Goal: Task Accomplishment & Management: Complete application form

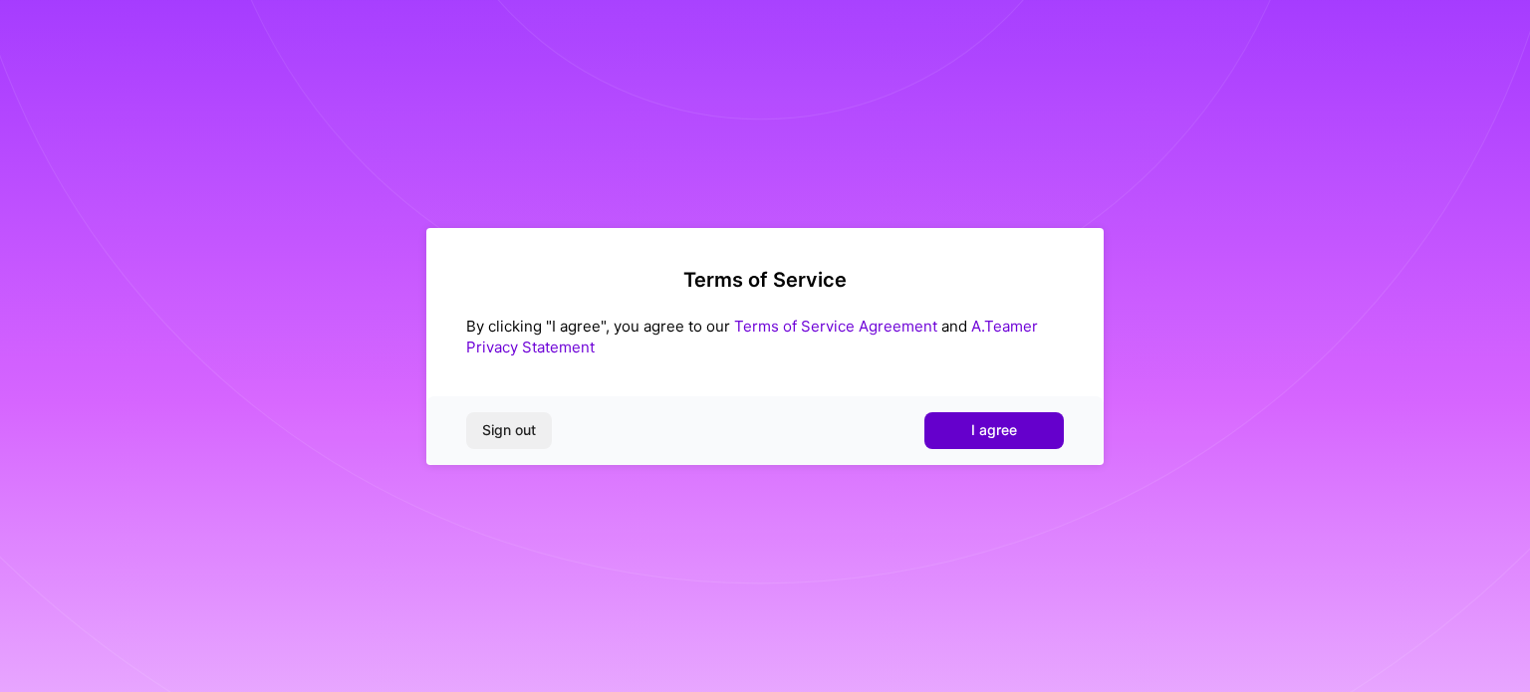
click at [983, 423] on span "I agree" at bounding box center [994, 430] width 46 height 20
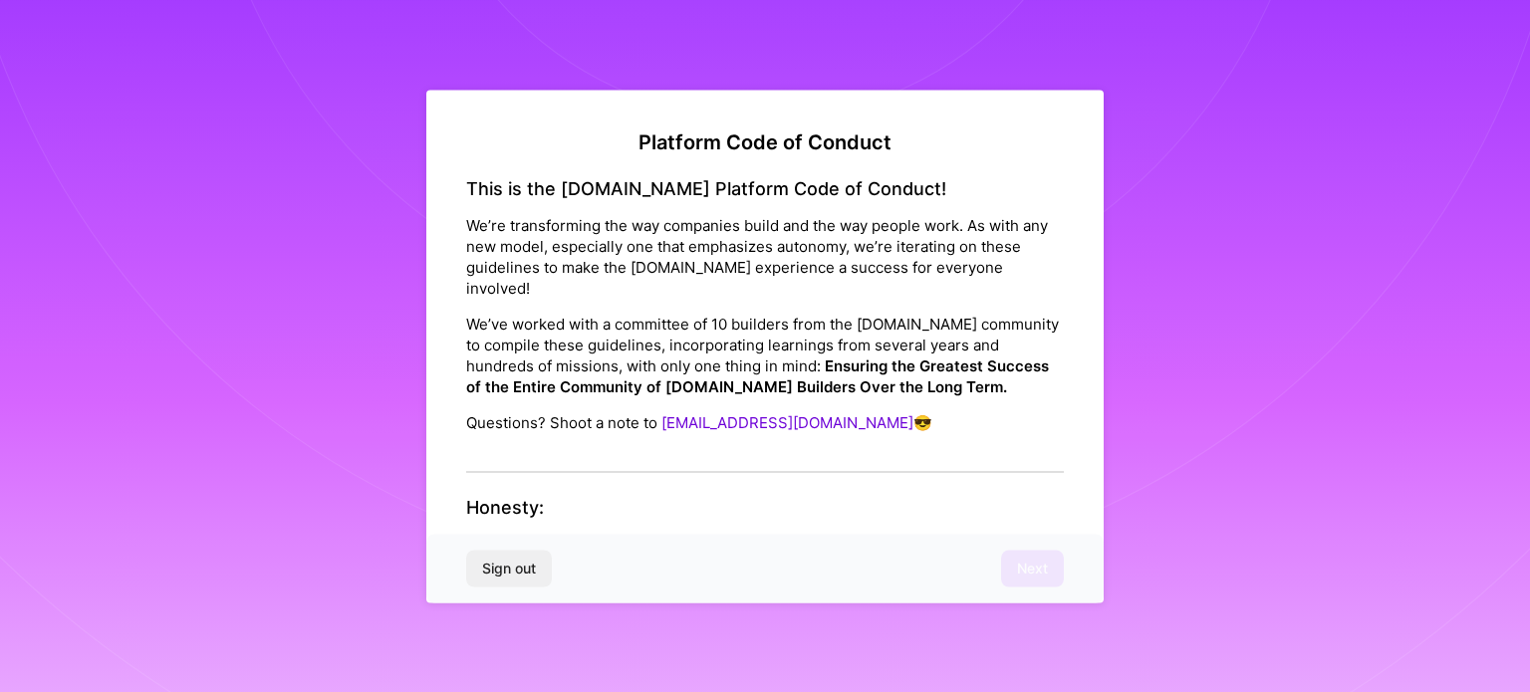
drag, startPoint x: 820, startPoint y: 400, endPoint x: 697, endPoint y: 402, distance: 122.6
type textarea "@[DOMAIN_NAME] 😎"
click at [697, 412] on p "Questions? Shoot a note to [EMAIL_ADDRESS][DOMAIN_NAME] 😎" at bounding box center [765, 422] width 598 height 21
drag, startPoint x: 660, startPoint y: 407, endPoint x: 752, endPoint y: 401, distance: 92.9
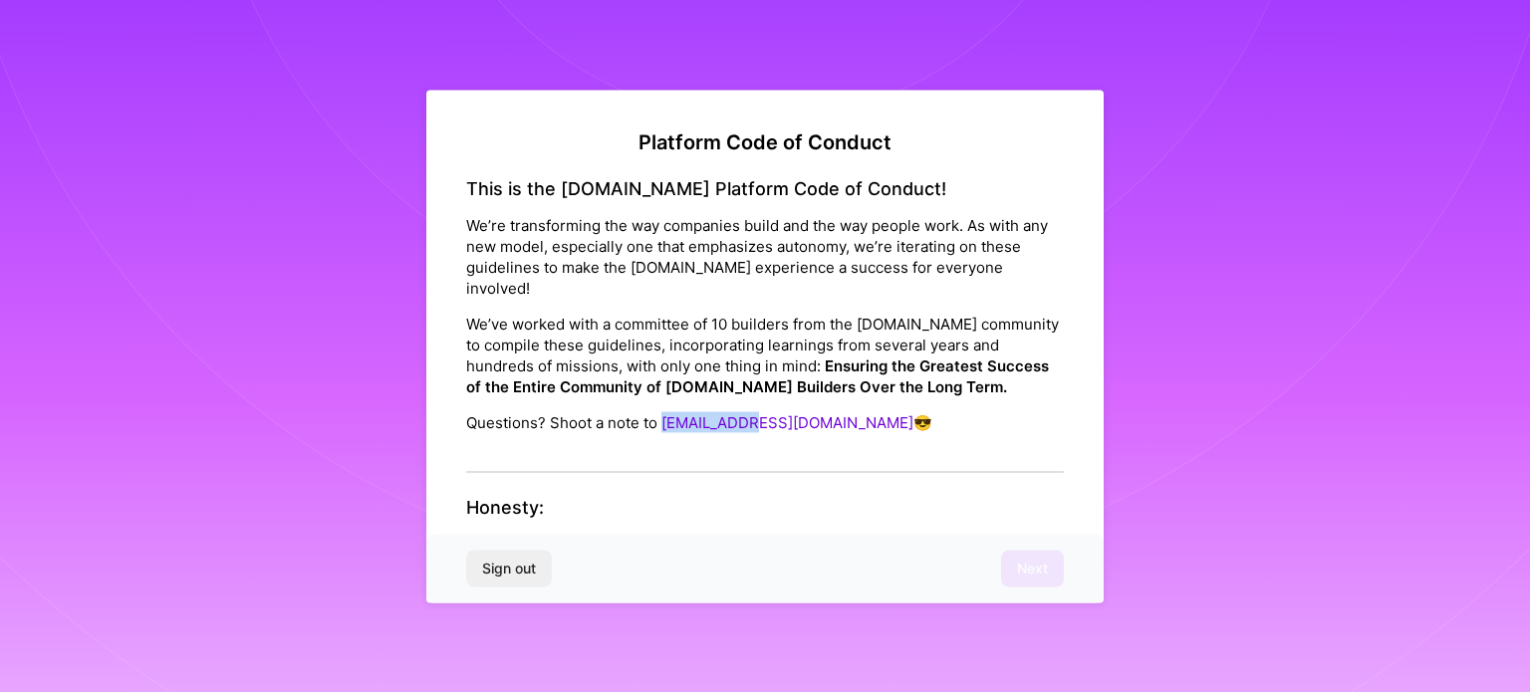
click at [752, 412] on p "Questions? Shoot a note to [EMAIL_ADDRESS][DOMAIN_NAME] 😎" at bounding box center [765, 422] width 598 height 21
copy link "[EMAIL_ADDRESS][DOMAIN_NAME]"
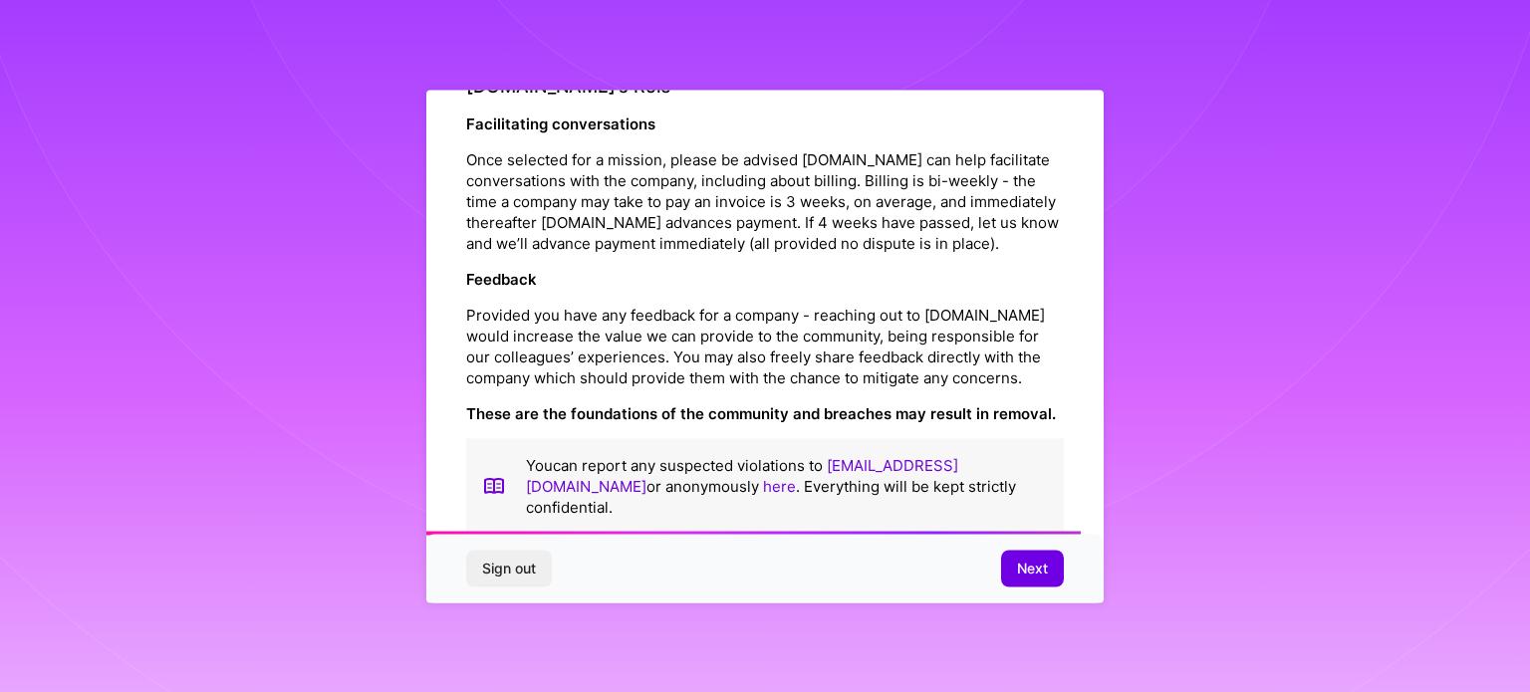
scroll to position [2310, 0]
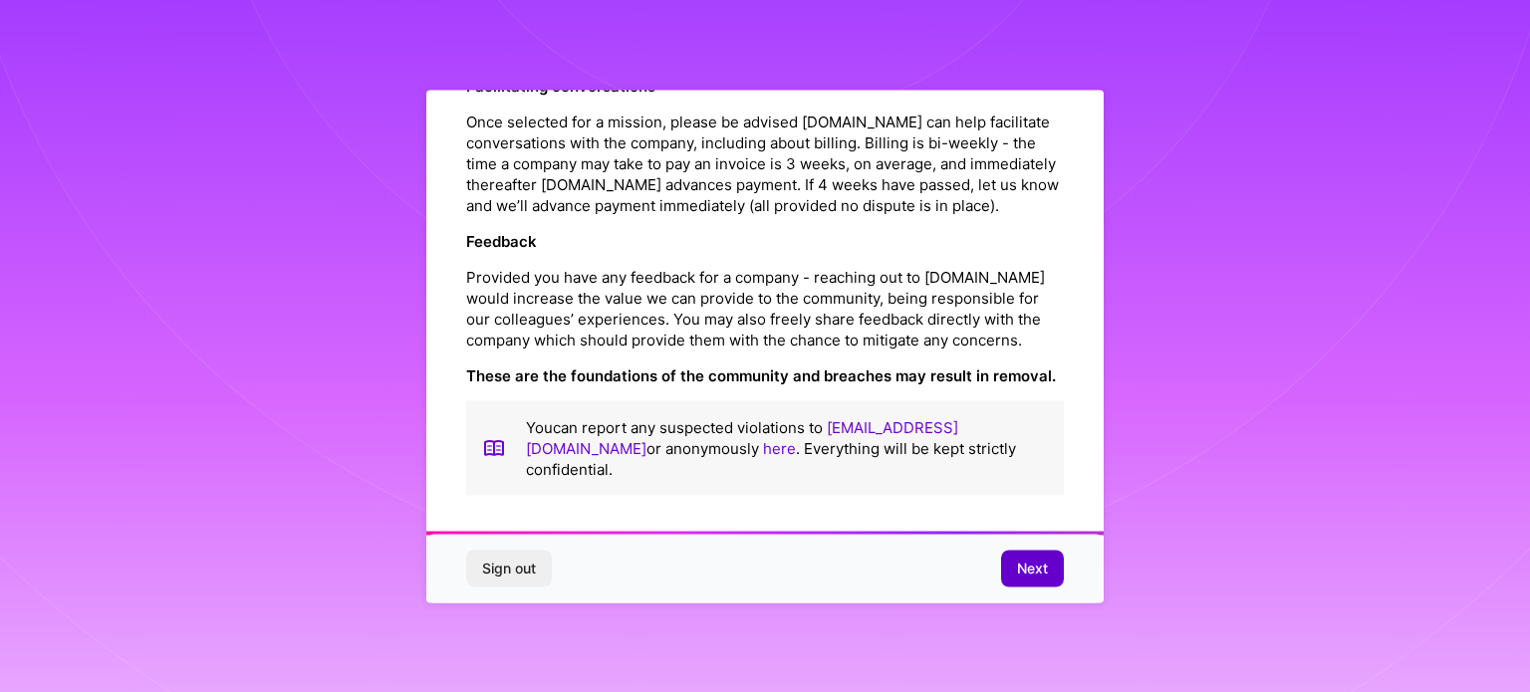
click at [1024, 561] on span "Next" at bounding box center [1032, 569] width 31 height 20
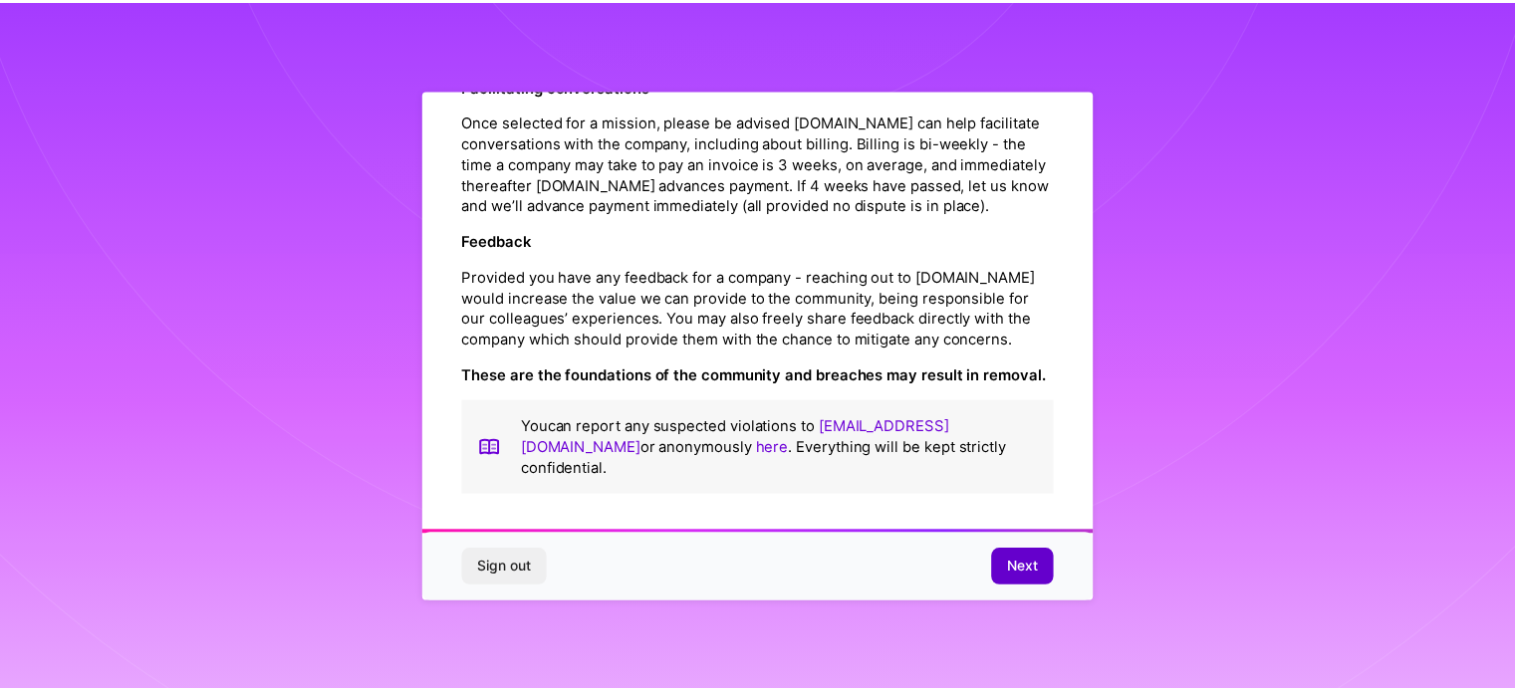
scroll to position [24, 0]
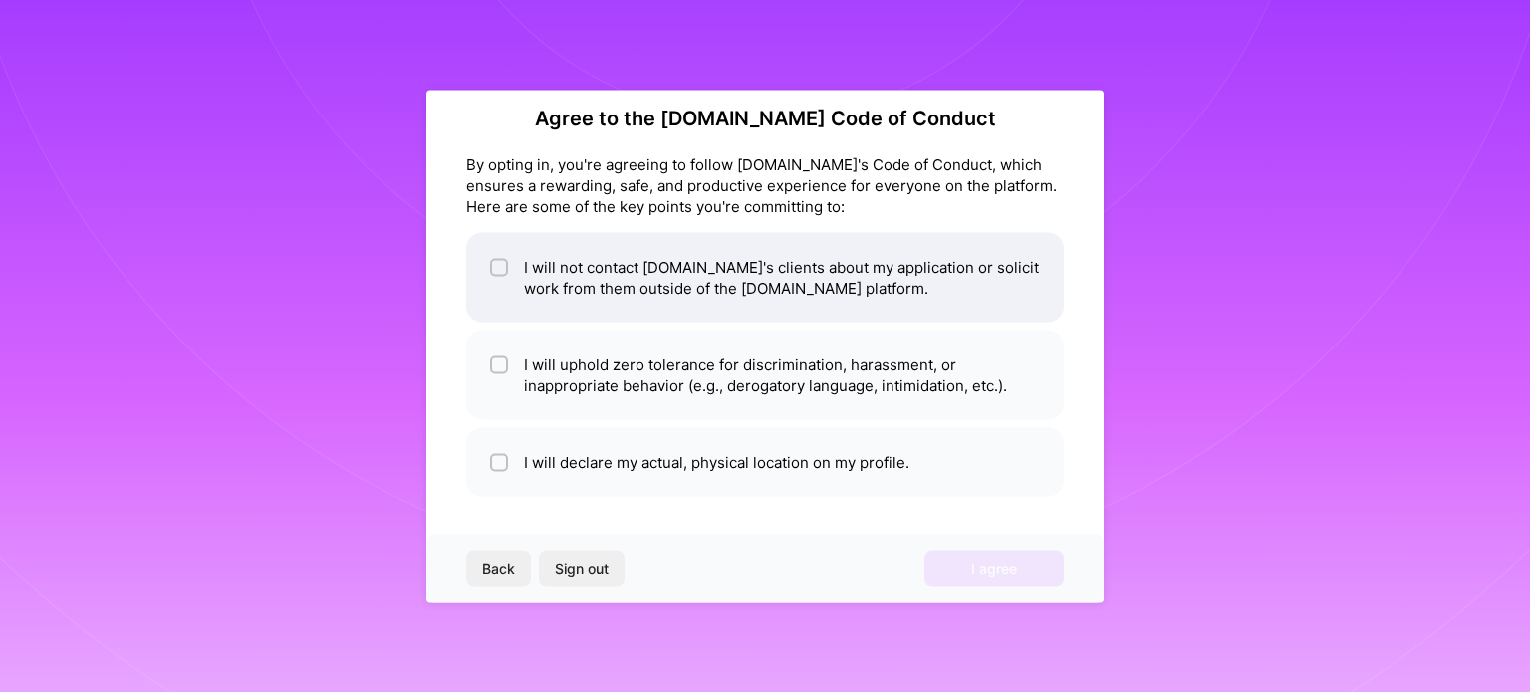
click at [505, 271] on input "checkbox" at bounding box center [501, 268] width 14 height 14
checkbox input "true"
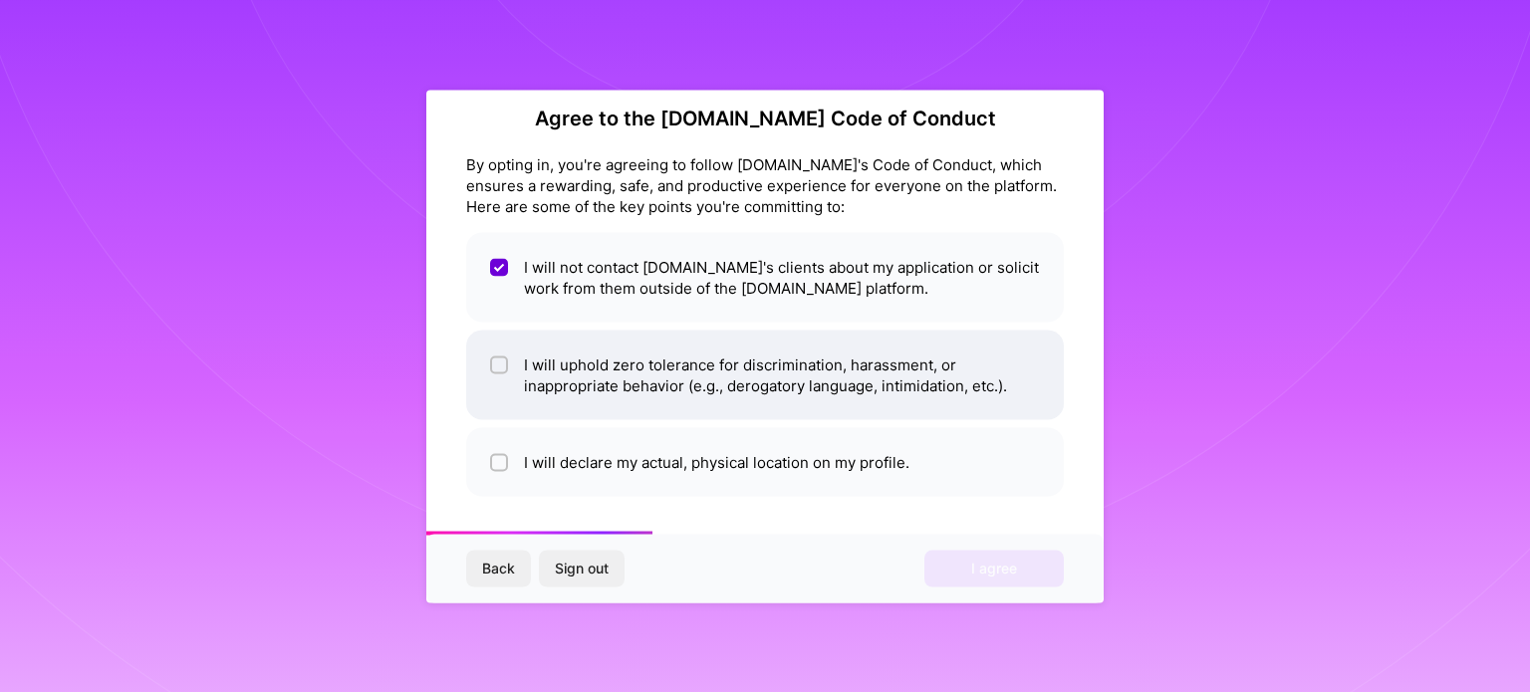
click at [507, 354] on span at bounding box center [499, 375] width 18 height 42
checkbox input "true"
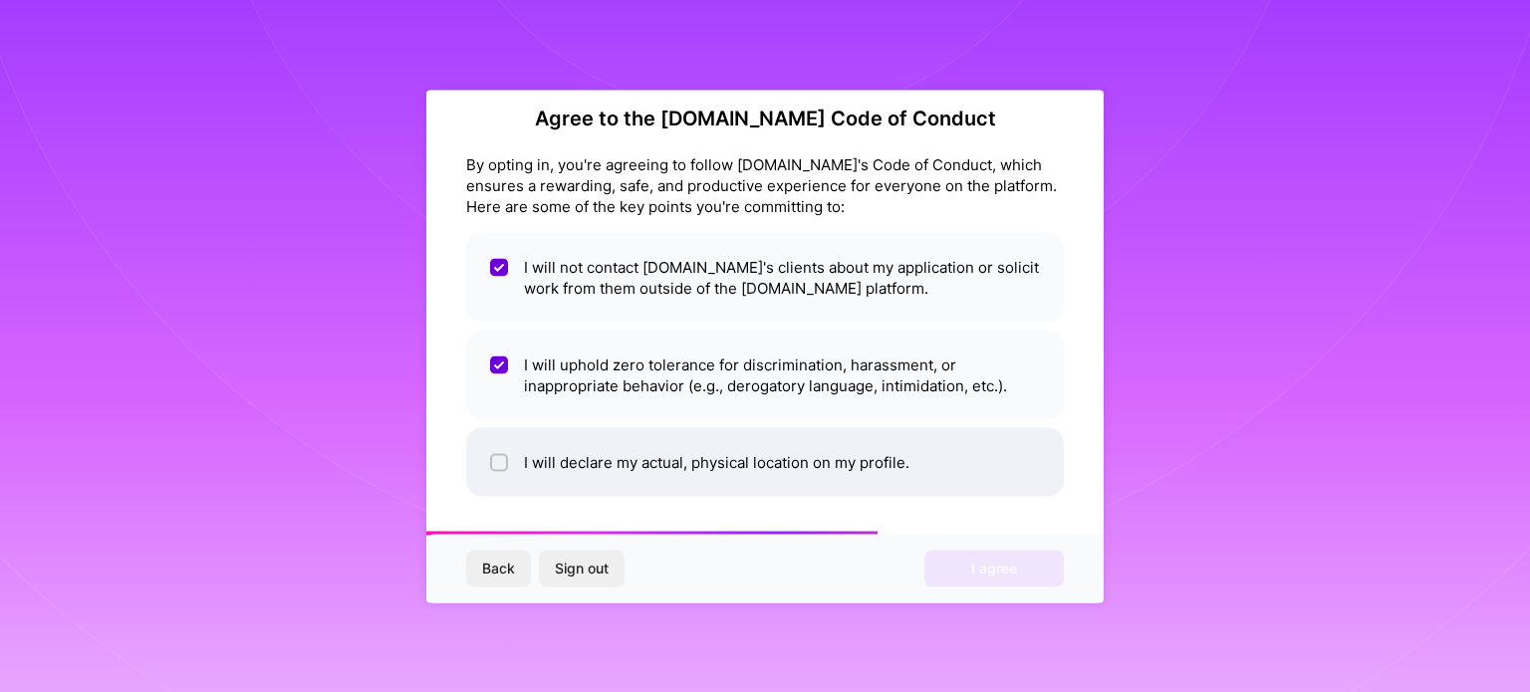
drag, startPoint x: 503, startPoint y: 453, endPoint x: 530, endPoint y: 465, distance: 29.4
click at [502, 453] on div at bounding box center [499, 462] width 18 height 18
checkbox input "true"
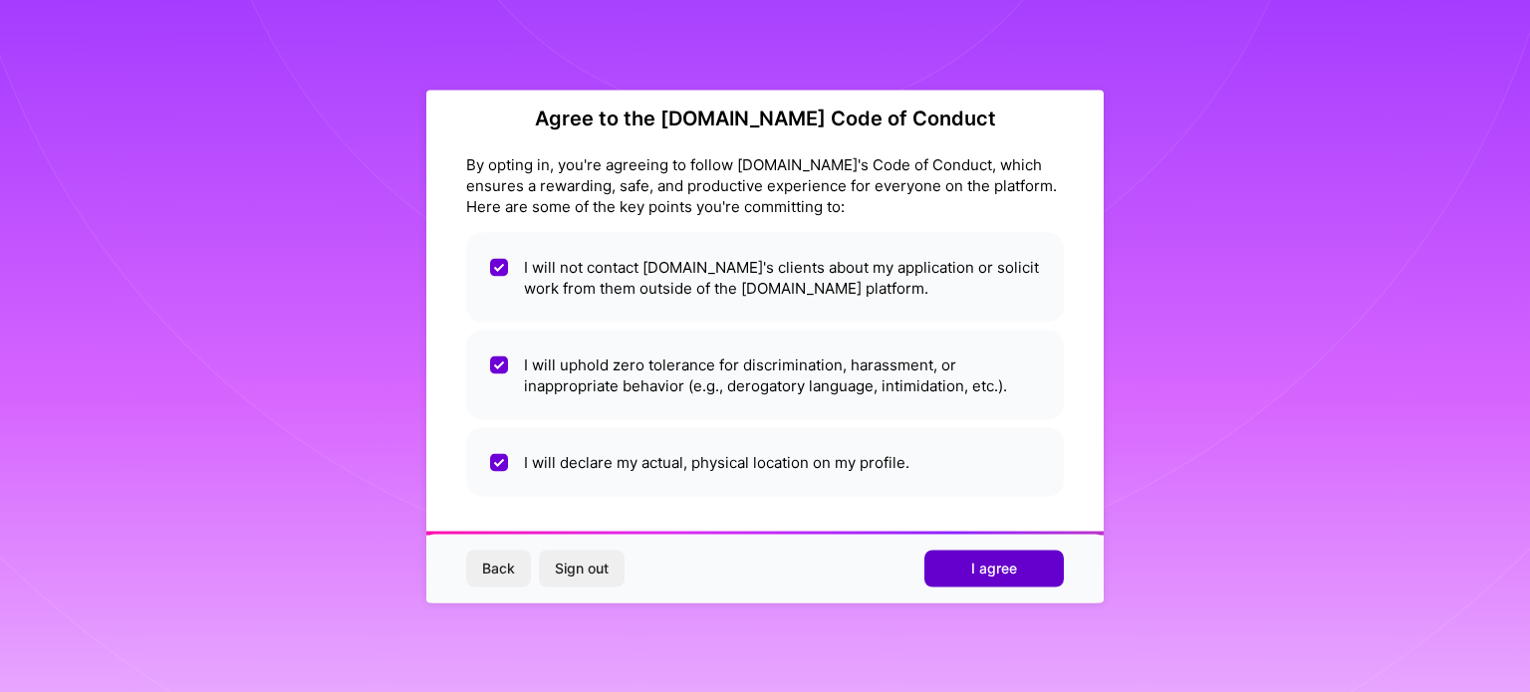
click at [1000, 556] on button "I agree" at bounding box center [994, 569] width 139 height 36
